Goal: Obtain resource: Download file/media

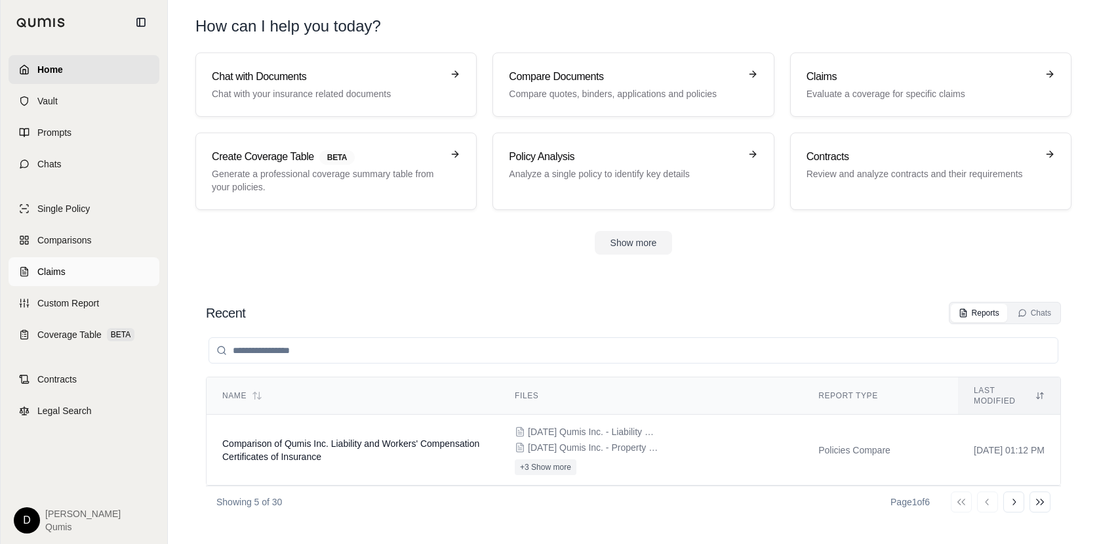
click at [66, 274] on link "Claims" at bounding box center [84, 271] width 151 height 29
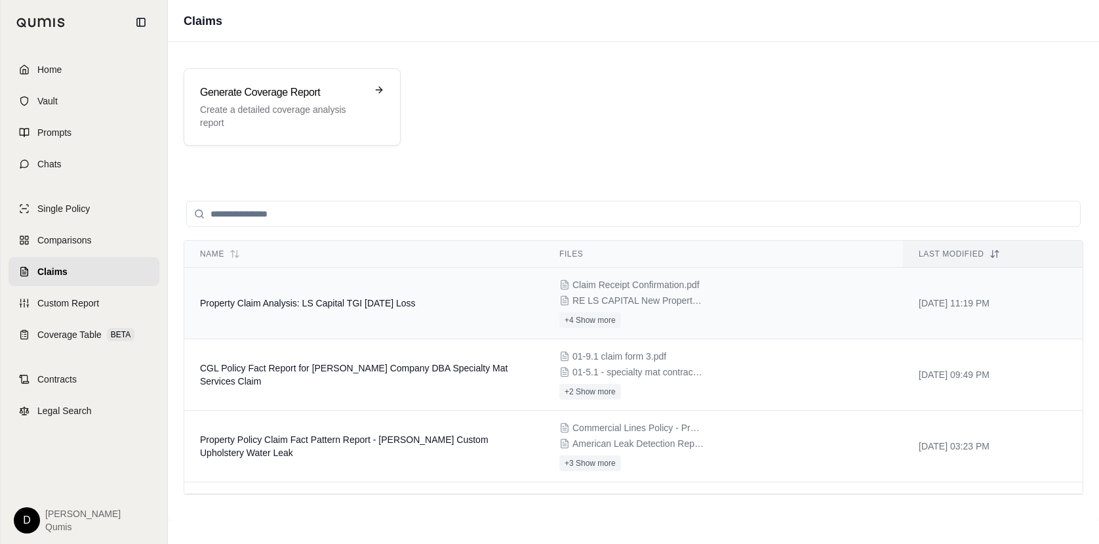
click at [367, 306] on span "Property Claim Analysis: LS Capital TGI [DATE] Loss" at bounding box center [308, 303] width 216 height 10
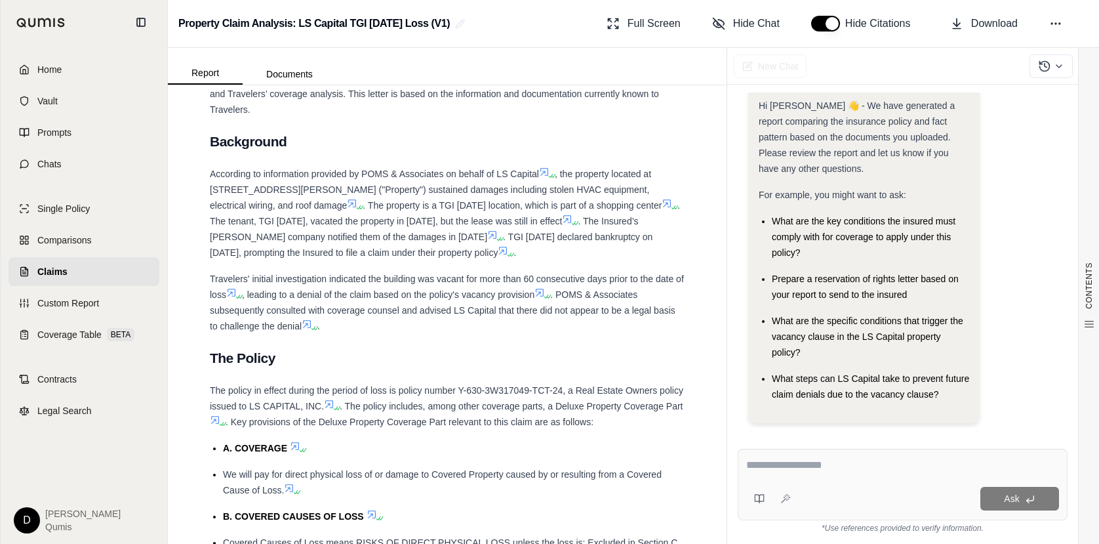
scroll to position [4042, 0]
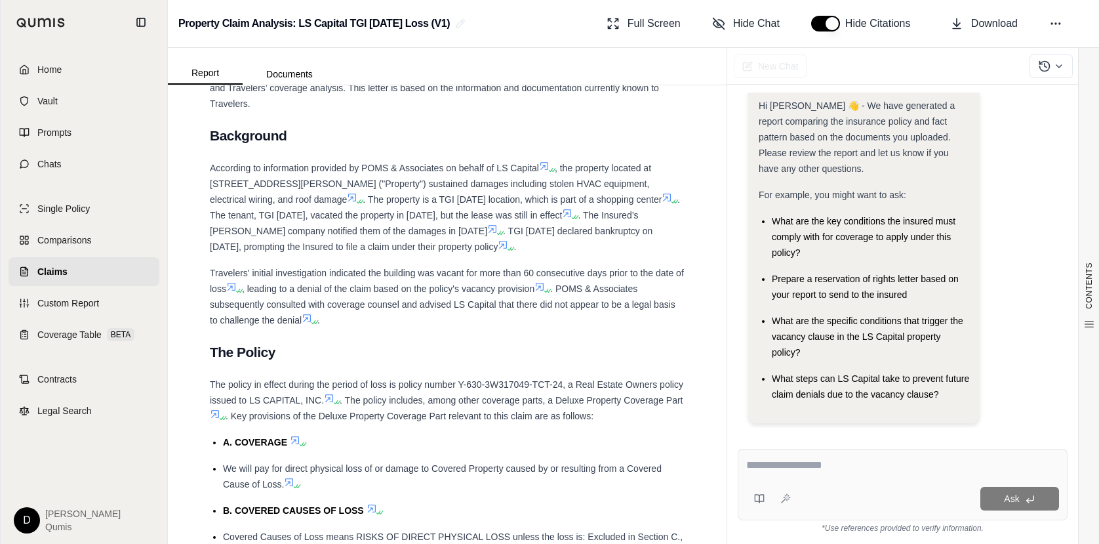
click at [828, 28] on button "button" at bounding box center [825, 24] width 29 height 16
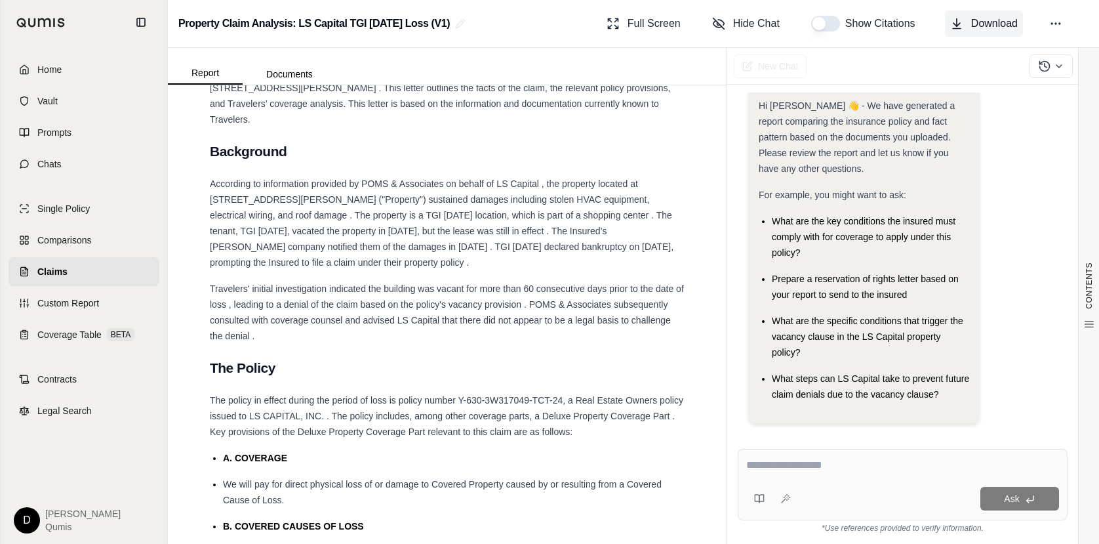
click at [1000, 23] on span "Download" at bounding box center [994, 24] width 47 height 16
